Goal: Task Accomplishment & Management: Complete application form

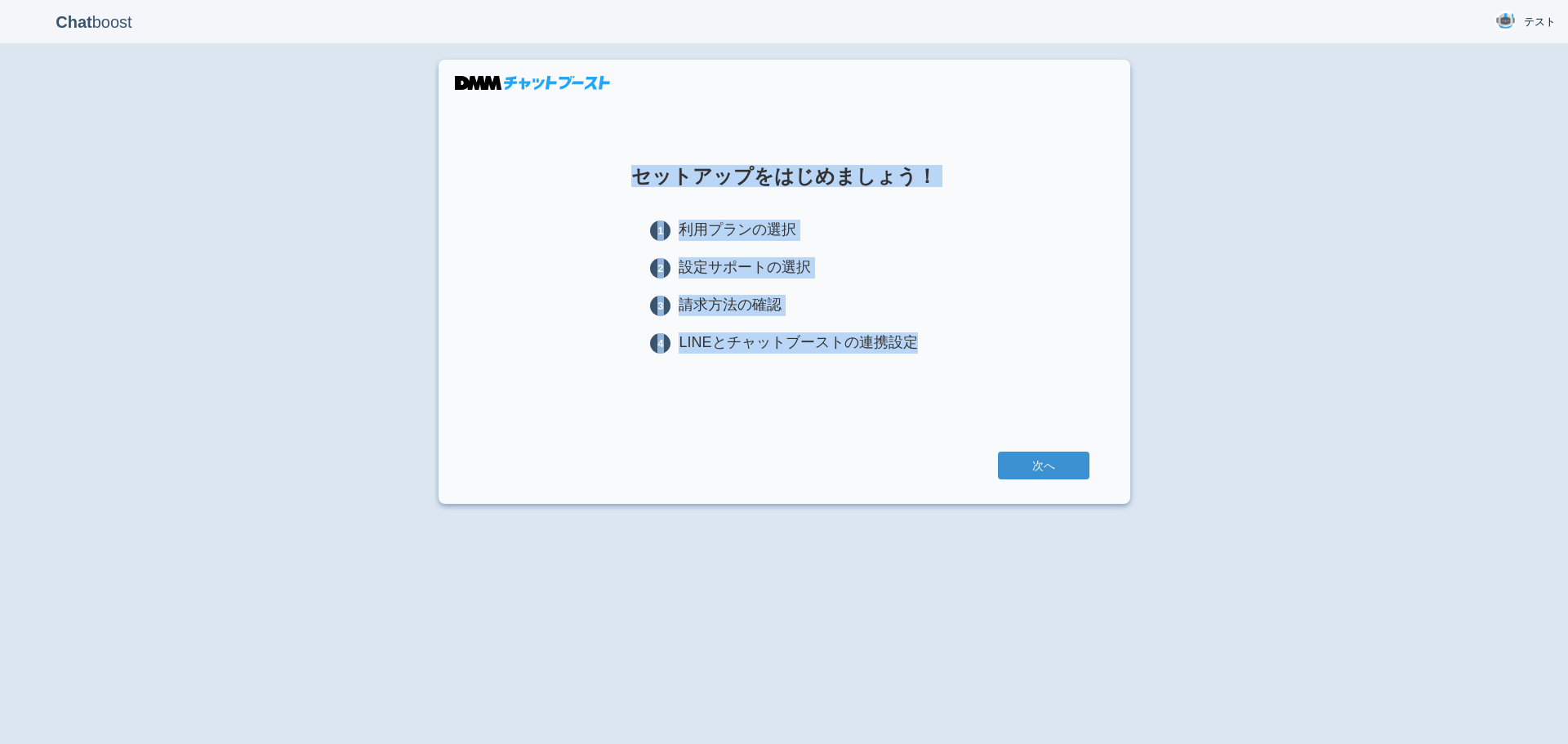
drag, startPoint x: 912, startPoint y: 344, endPoint x: 625, endPoint y: 157, distance: 342.5
click at [625, 157] on section "セットアップをはじめましょう！ 1 利用プランの選択 2 設定サポートの選択 3 請求方法の確認 4 LINEとチャットブーストの連携設定 次へ" at bounding box center [784, 281] width 692 height 444
click at [598, 165] on section "セットアップをはじめましょう！ 1 利用プランの選択 2 設定サポートの選択 3 請求方法の確認 4 LINEとチャットブーストの連携設定 次へ" at bounding box center [784, 281] width 692 height 444
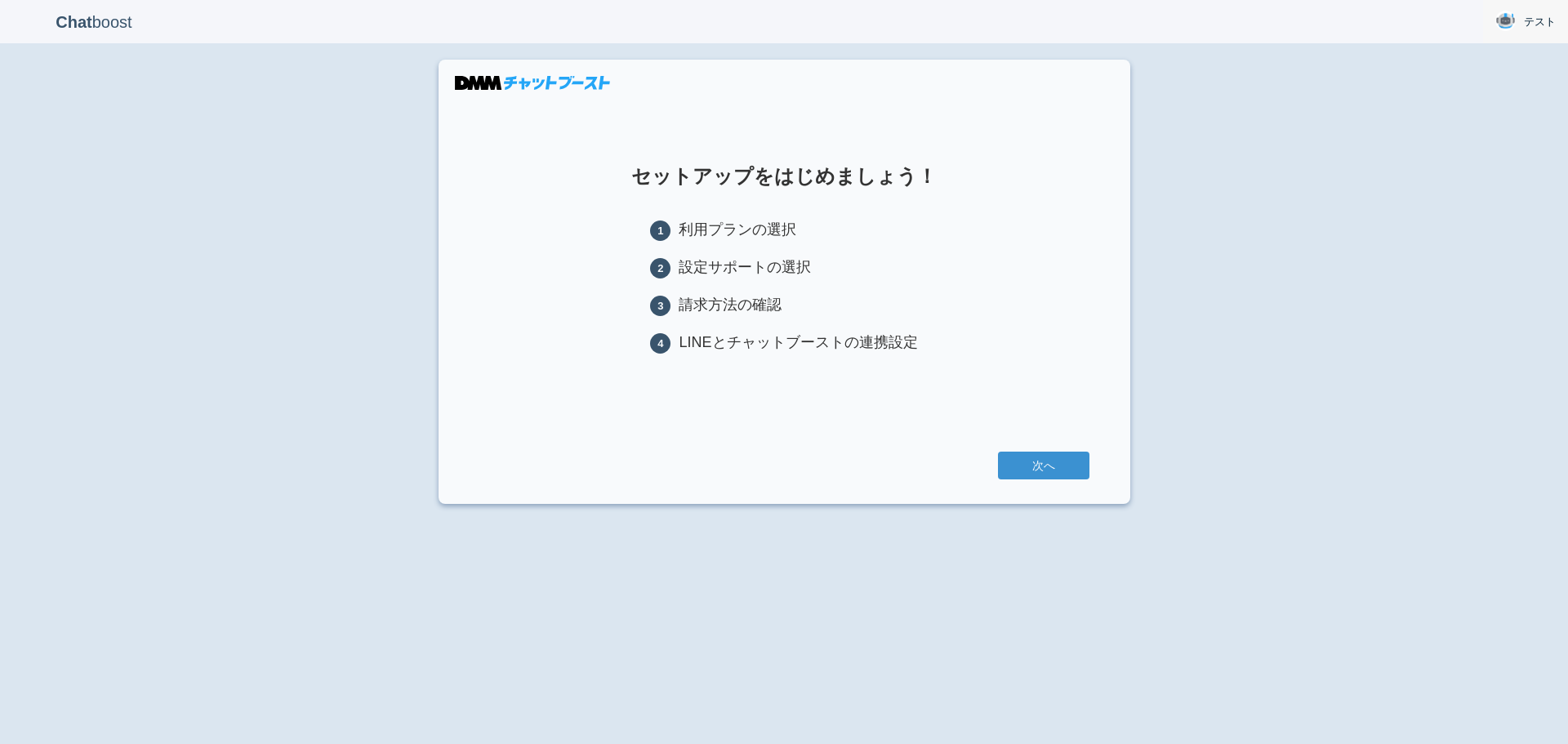
click at [1534, 17] on span "テスト" at bounding box center [1539, 22] width 31 height 17
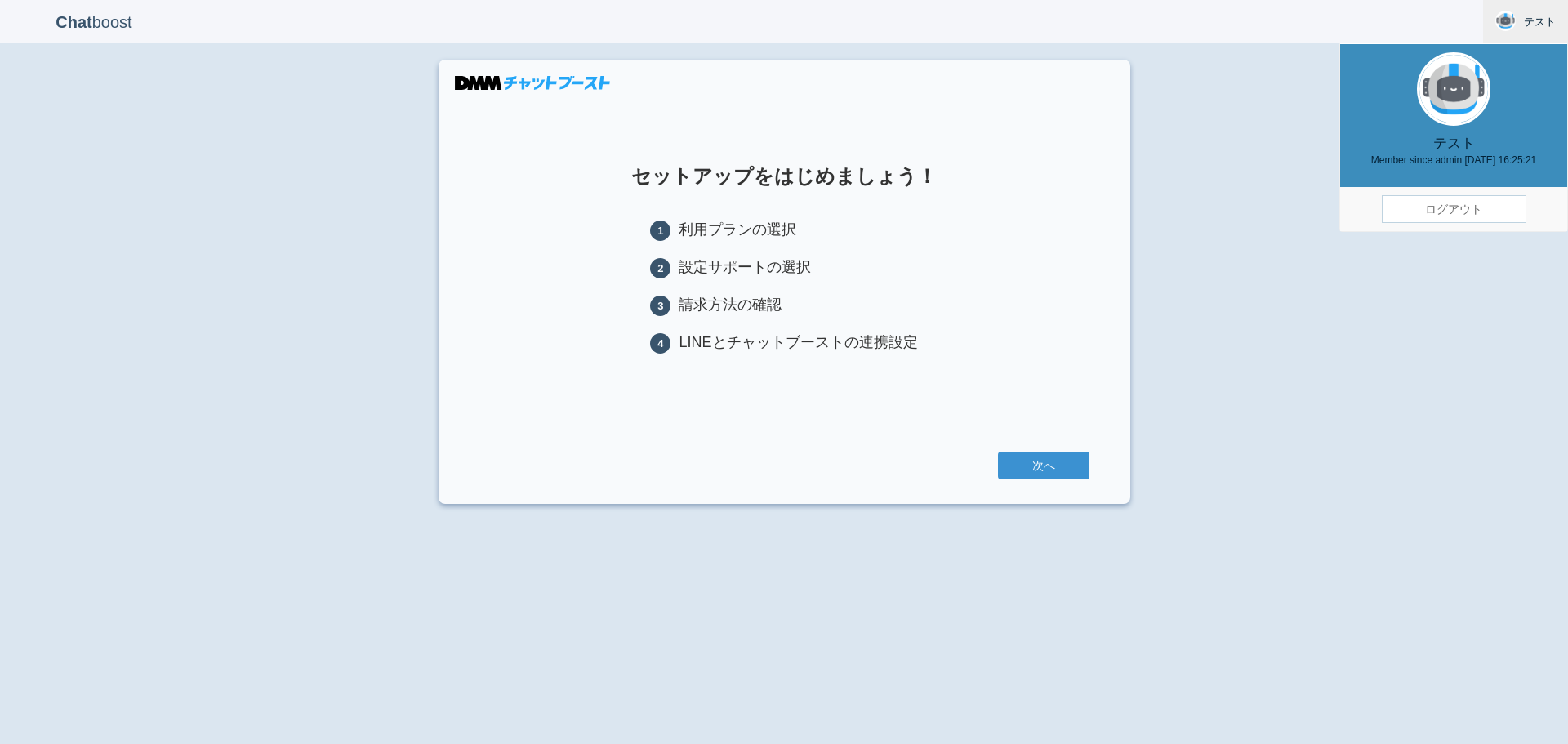
click at [1046, 185] on h1 "セットアップをはじめましょう！" at bounding box center [784, 176] width 610 height 21
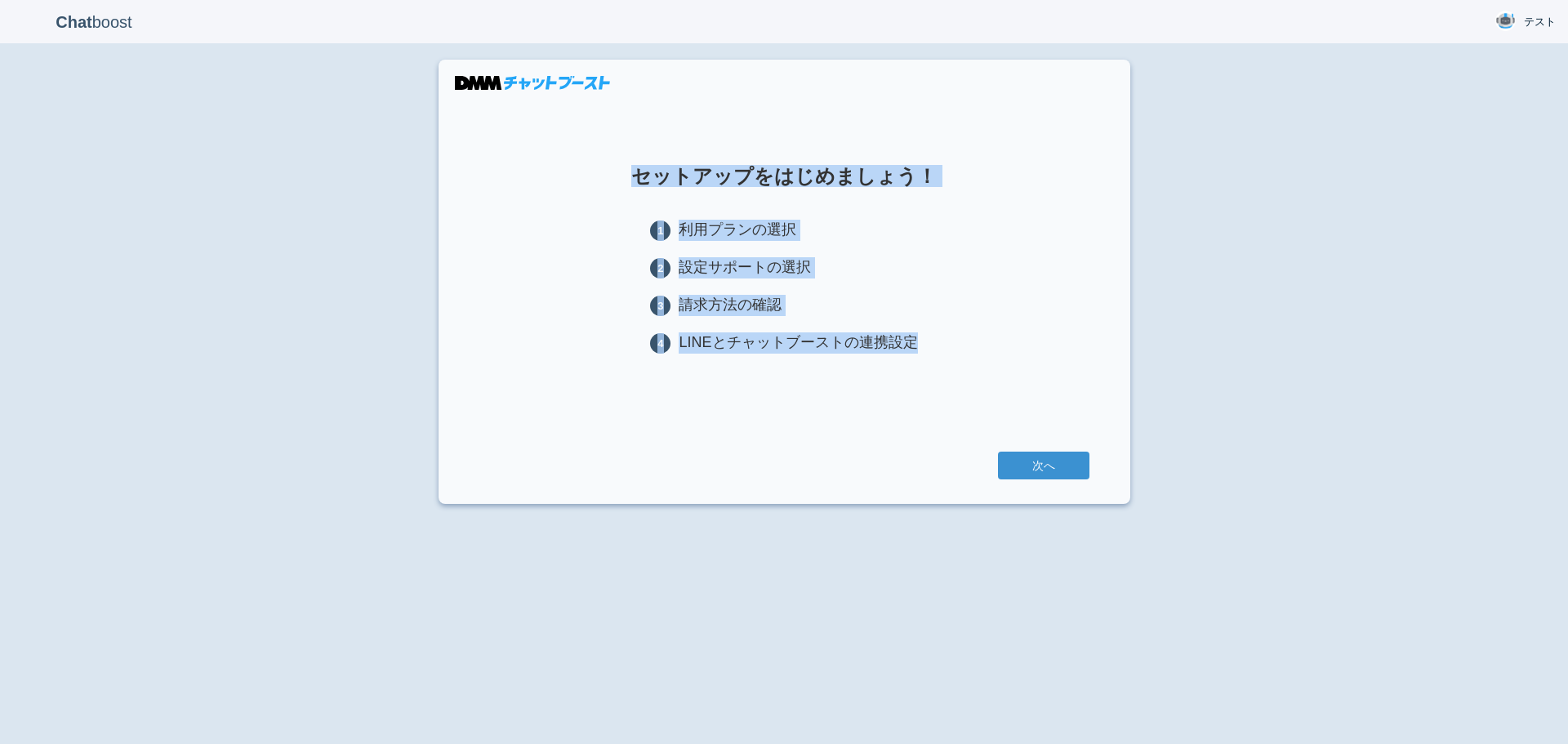
drag, startPoint x: 909, startPoint y: 345, endPoint x: 630, endPoint y: 131, distance: 351.6
click at [630, 131] on section "セットアップをはじめましょう！ 1 利用プランの選択 2 設定サポートの選択 3 請求方法の確認 4 LINEとチャットブーストの連携設定 次へ" at bounding box center [784, 281] width 692 height 444
click at [557, 142] on section "セットアップをはじめましょう！ 1 利用プランの選択 2 設定サポートの選択 3 請求方法の確認 4 LINEとチャットブーストの連携設定 次へ" at bounding box center [784, 281] width 692 height 444
drag, startPoint x: 914, startPoint y: 336, endPoint x: 640, endPoint y: 156, distance: 327.8
click at [640, 156] on section "セットアップをはじめましょう！ 1 利用プランの選択 2 設定サポートの選択 3 請求方法の確認 4 LINEとチャットブーストの連携設定 次へ" at bounding box center [784, 281] width 692 height 444
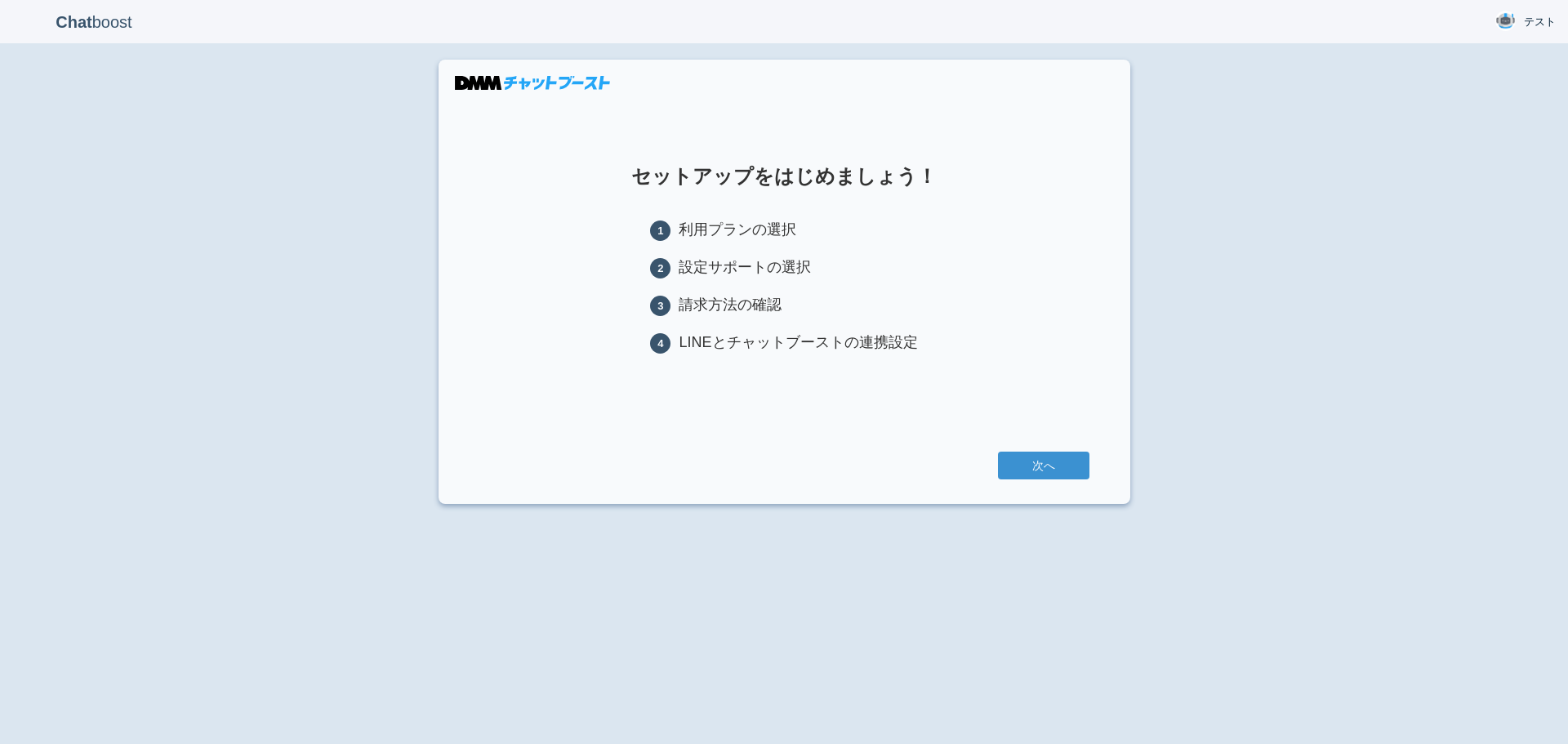
click at [732, 32] on header "Chat boost テスト テスト Member since admin [DATE] 16:25:21 ログアウト" at bounding box center [784, 22] width 1568 height 44
drag, startPoint x: 941, startPoint y: 173, endPoint x: 599, endPoint y: 174, distance: 342.0
click at [599, 174] on h1 "セットアップをはじめましょう！" at bounding box center [784, 176] width 610 height 21
click at [629, 170] on h1 "セットアップをはじめましょう！" at bounding box center [784, 176] width 610 height 21
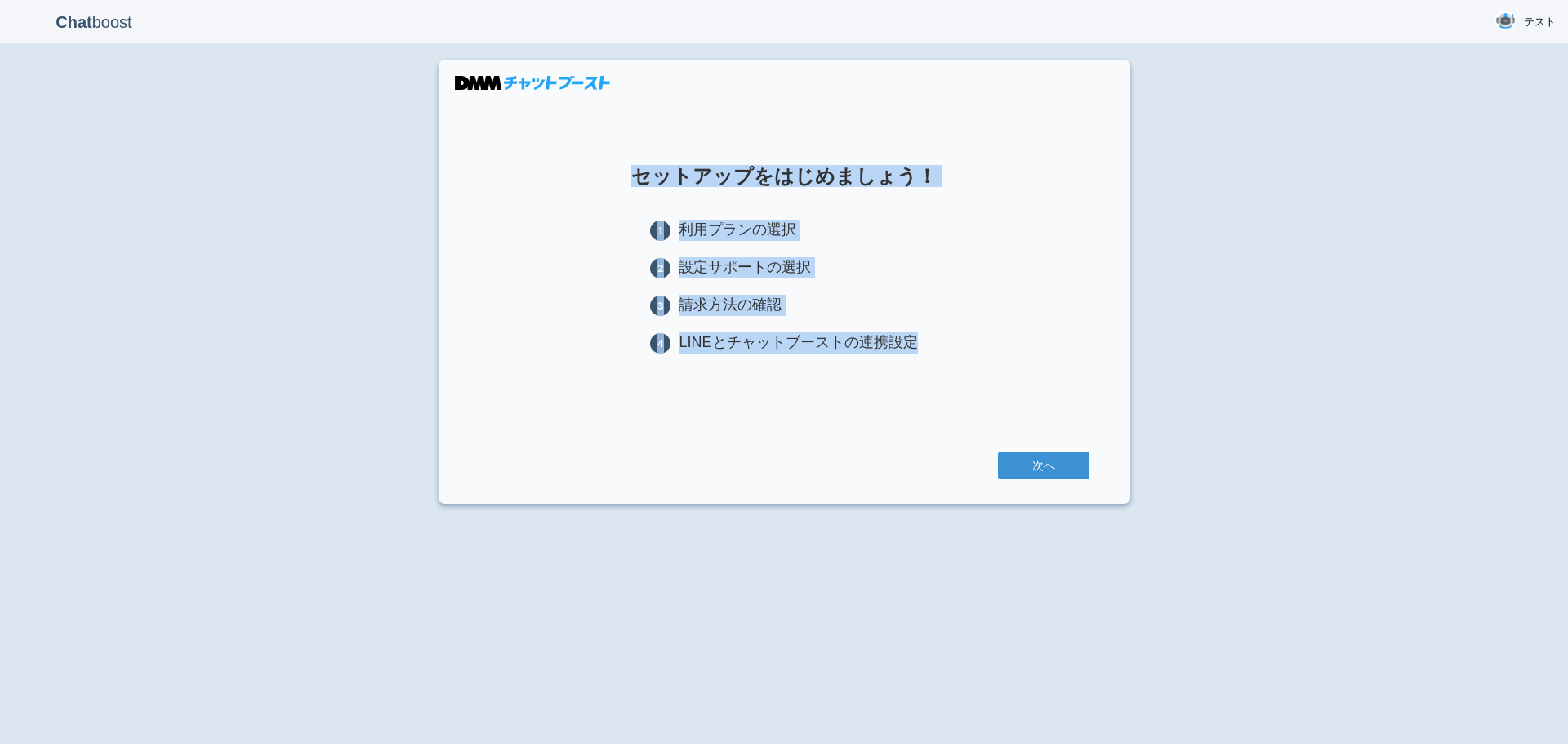
drag, startPoint x: 631, startPoint y: 170, endPoint x: 969, endPoint y: 357, distance: 386.3
click at [969, 357] on section "セットアップをはじめましょう！ 1 利用プランの選択 2 設定サポートの選択 3 請求方法の確認 4 LINEとチャットブーストの連携設定 次へ" at bounding box center [784, 281] width 692 height 444
click at [891, 377] on section "セットアップをはじめましょう！ 1 利用プランの選択 2 設定サポートの選択 3 請求方法の確認 4 LINEとチャットブーストの連携設定 次へ" at bounding box center [784, 281] width 692 height 444
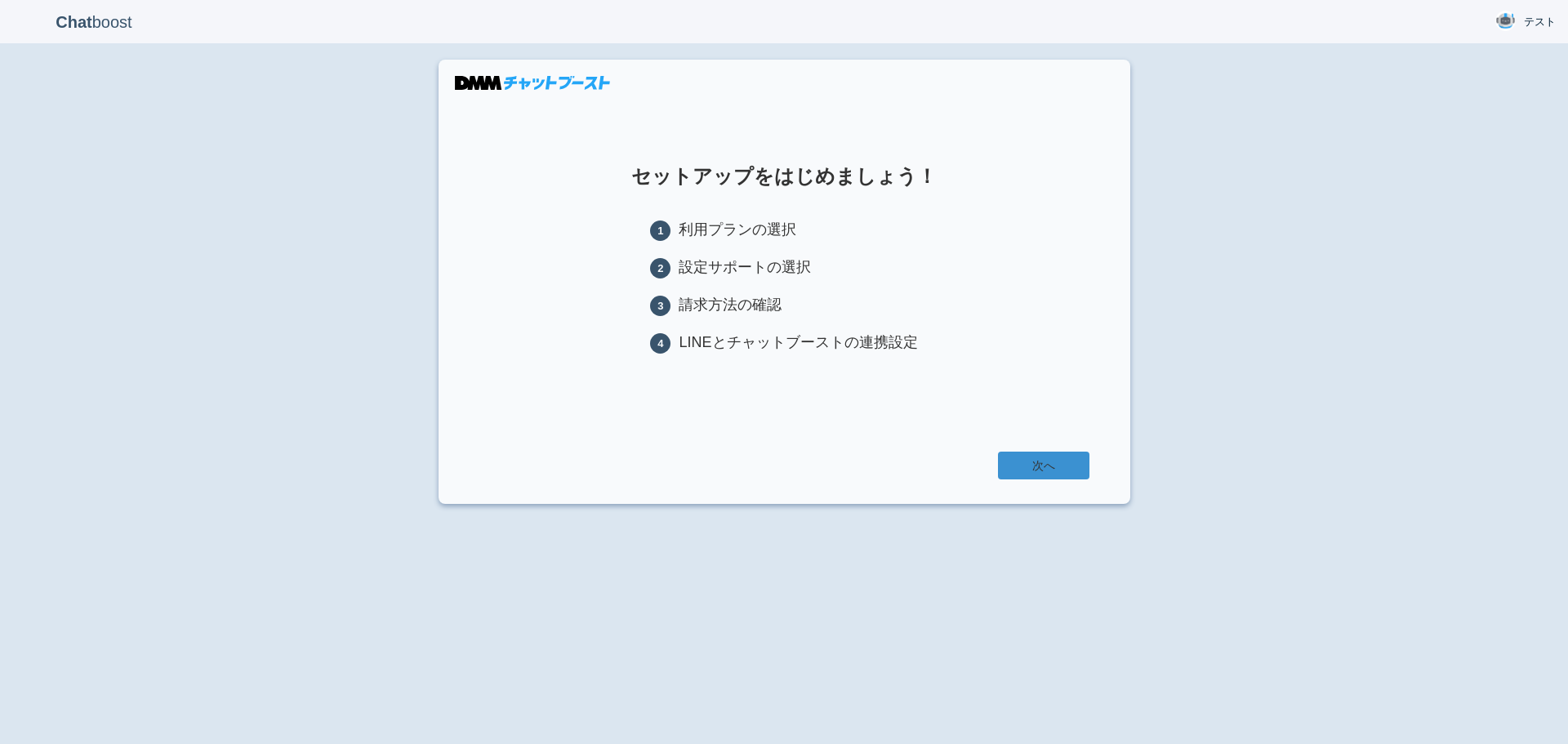
drag, startPoint x: 1039, startPoint y: 476, endPoint x: 1049, endPoint y: 451, distance: 26.9
click at [1039, 476] on link "次へ" at bounding box center [1043, 465] width 92 height 28
click at [1074, 376] on section "セットアップをはじめましょう！ 1 利用プランの選択 2 設定サポートの選択 3 請求方法の確認 4 LINEとチャットブーストの連携設定 次へ" at bounding box center [784, 281] width 692 height 444
